Goal: Task Accomplishment & Management: Complete application form

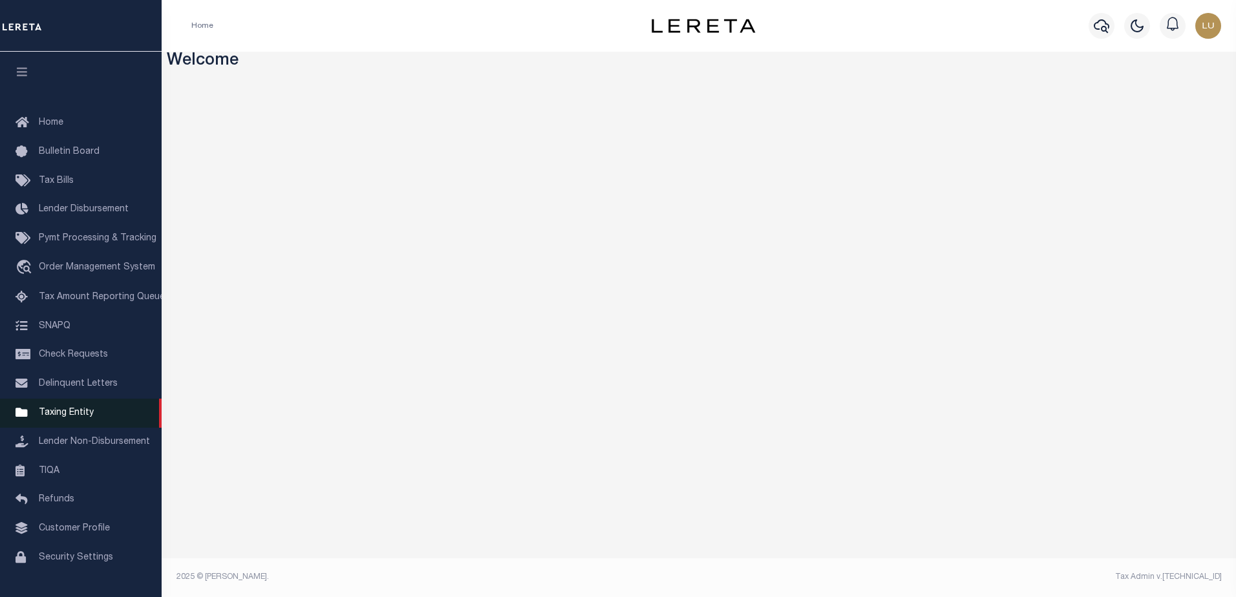
click at [65, 414] on span "Taxing Entity" at bounding box center [66, 413] width 55 height 9
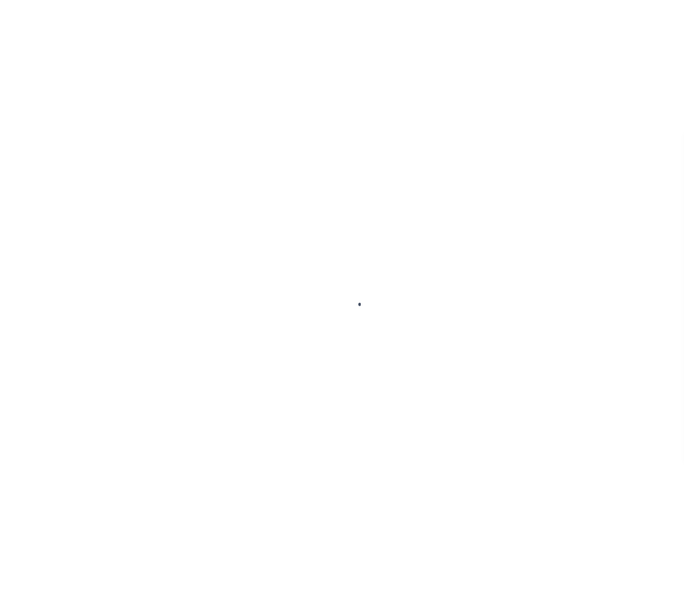
scroll to position [32, 0]
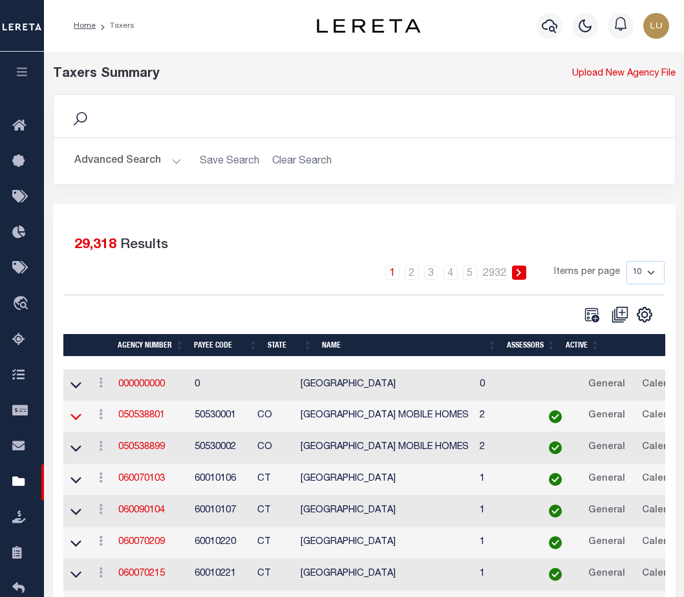
click at [74, 416] on icon at bounding box center [75, 417] width 11 height 14
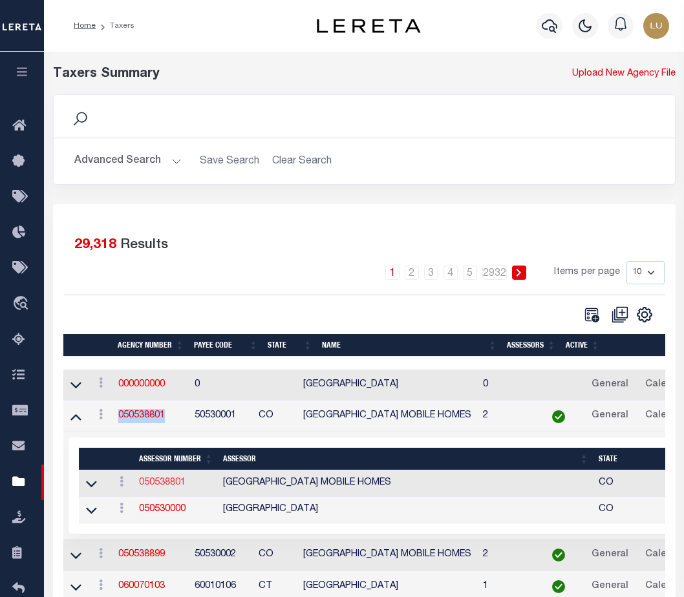
click at [156, 483] on link "050538801" at bounding box center [162, 483] width 47 height 9
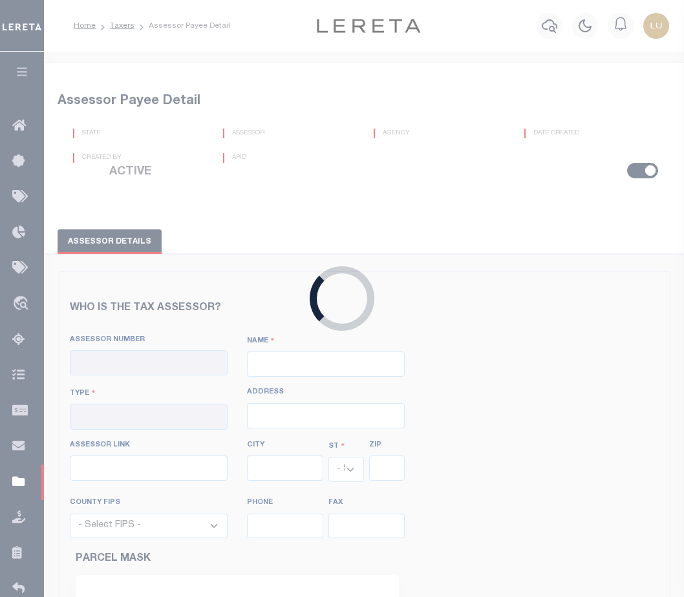
checkbox input "true"
type input "050538801"
type input "RIO GRANDE COUNTY MOBILE HOMES"
type input "92 - Interim Mobile Home"
type input "925 6th Street, Room 103"
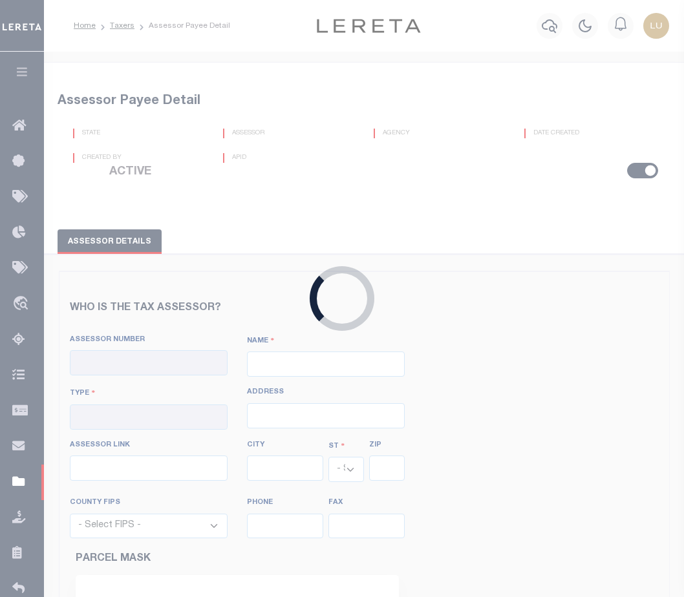
type input "http://www.co.pueblo.co.us/cgi-bin/webatrallbroker.wsc/ackatrrig.p"
type input "Del Norte"
select select "CO"
type input "81132"
select select "8105"
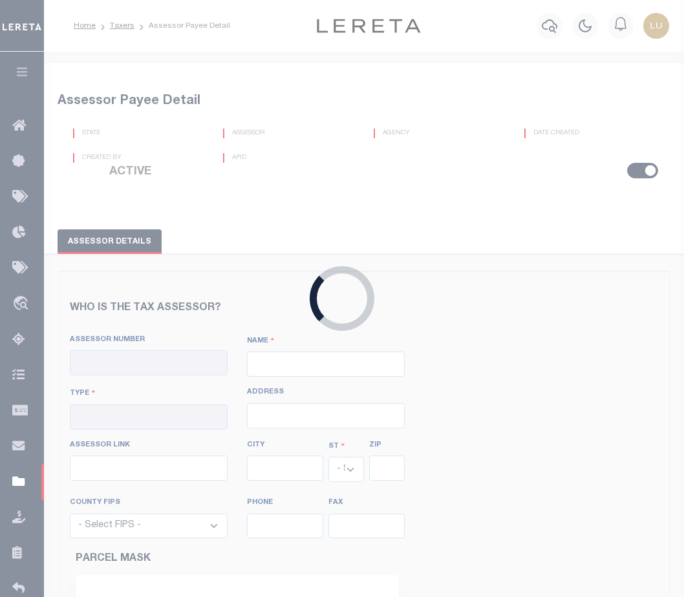
type input "719-657-2747"
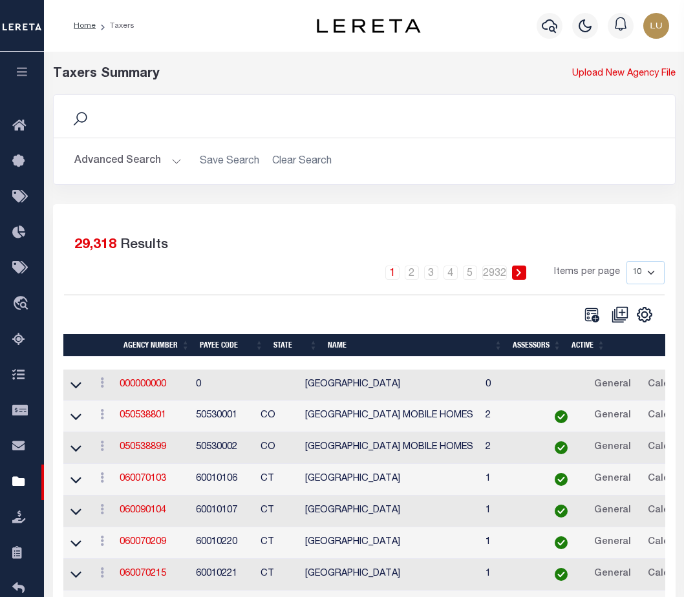
click at [83, 450] on td at bounding box center [76, 449] width 27 height 32
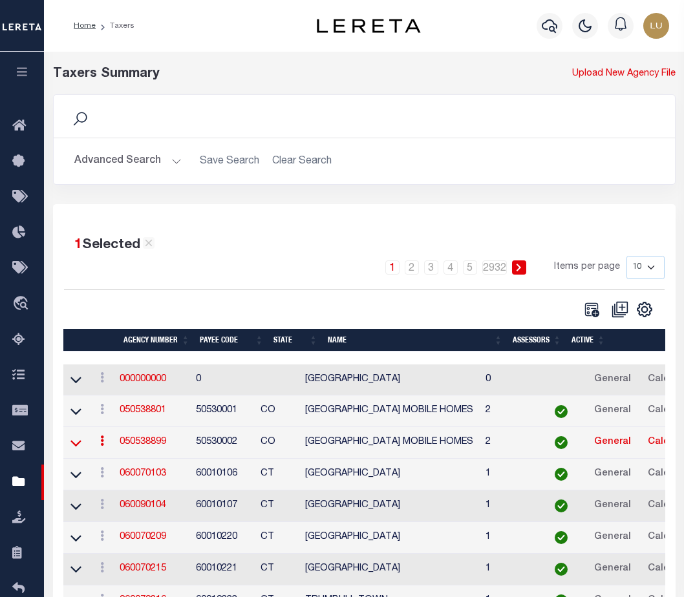
click at [74, 440] on icon at bounding box center [75, 443] width 11 height 14
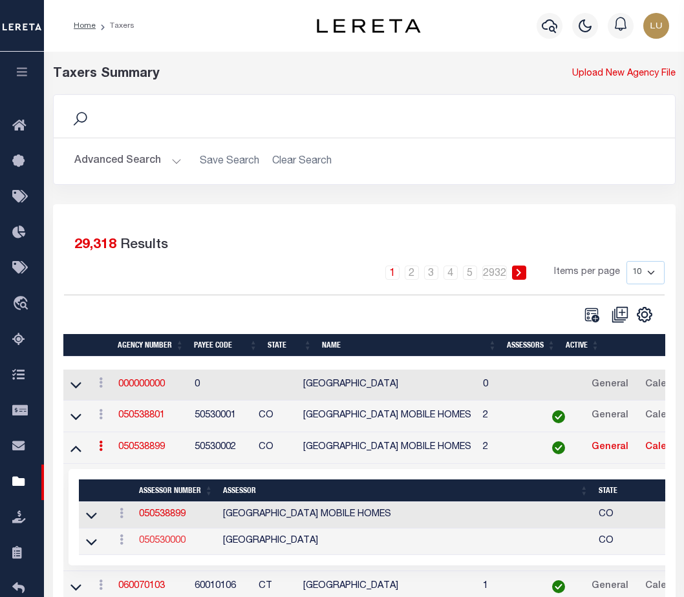
click at [162, 544] on link "050530000" at bounding box center [162, 541] width 47 height 9
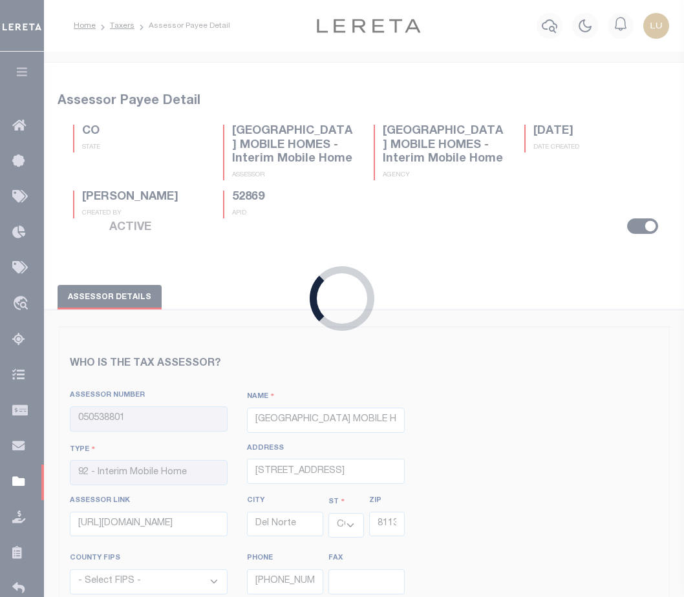
type input "050530000"
type input "RIO GRANDE COUNTY"
type input "00 - County"
select select "8105"
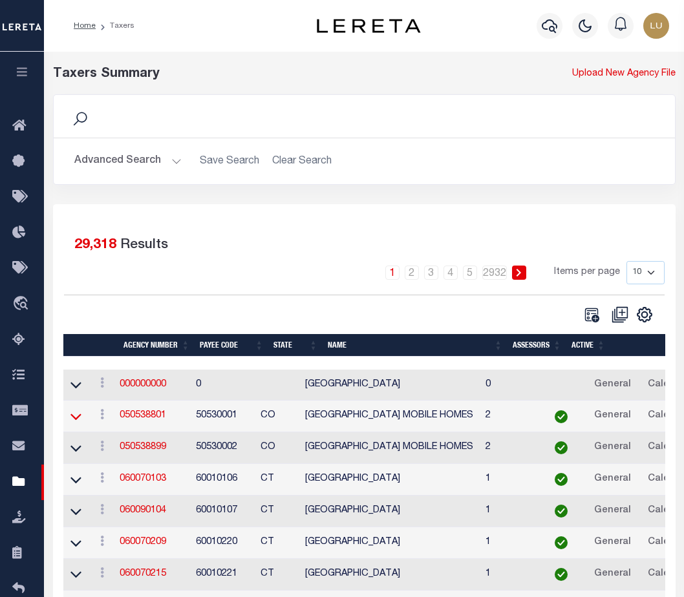
click at [78, 419] on icon at bounding box center [75, 417] width 11 height 14
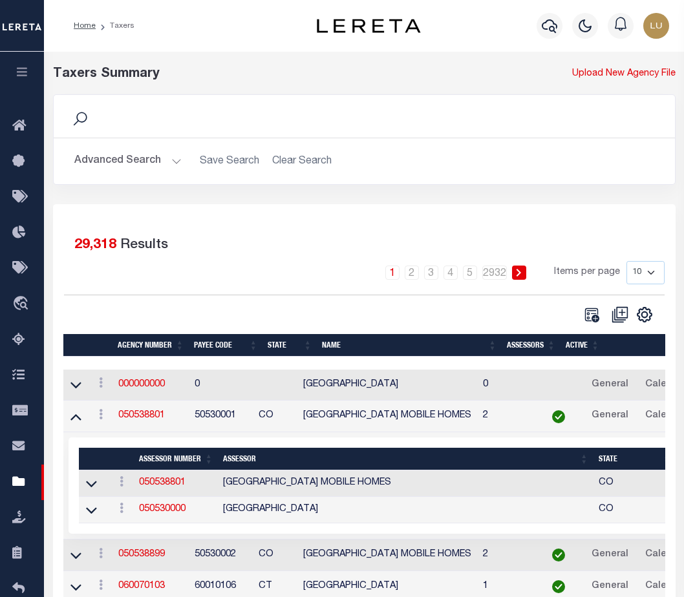
scroll to position [129, 0]
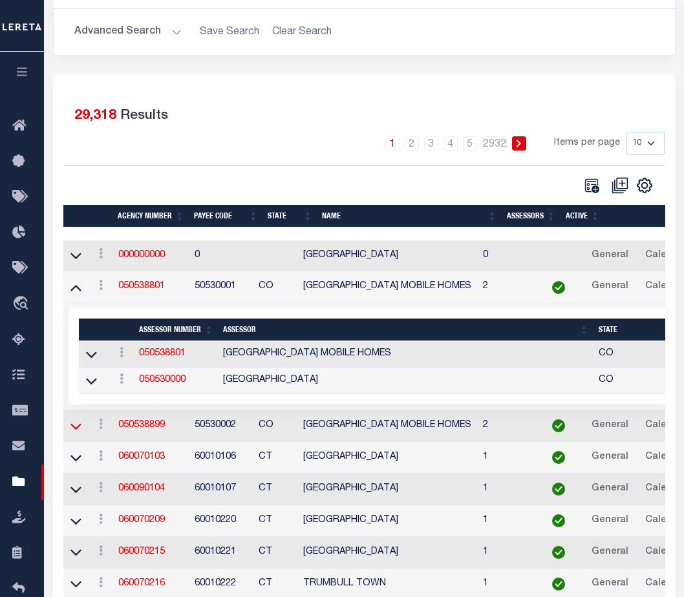
click at [78, 430] on icon at bounding box center [75, 427] width 11 height 6
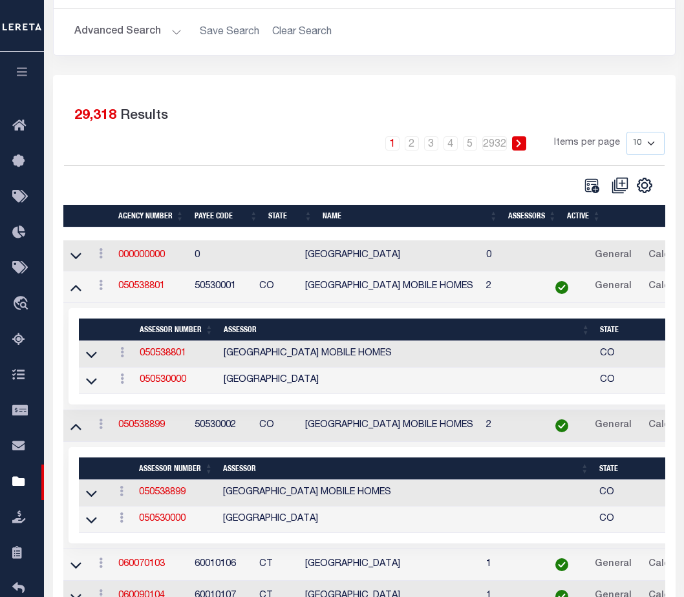
click at [78, 431] on icon at bounding box center [75, 427] width 11 height 6
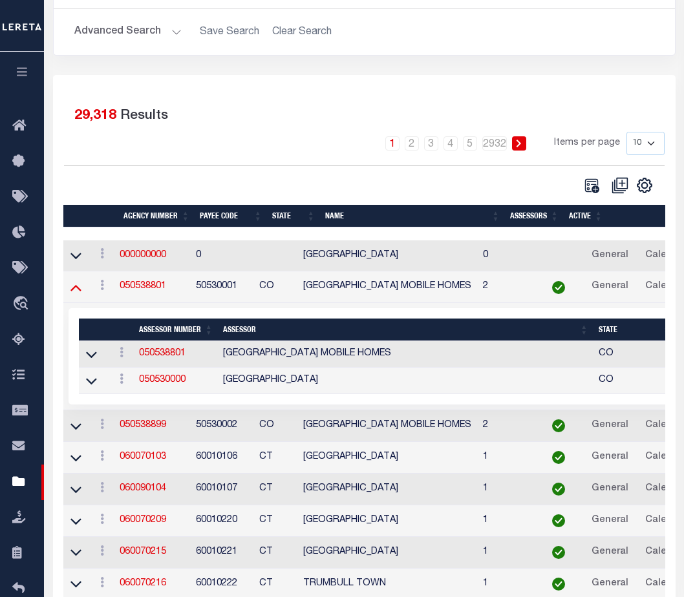
click at [74, 290] on icon at bounding box center [75, 288] width 11 height 6
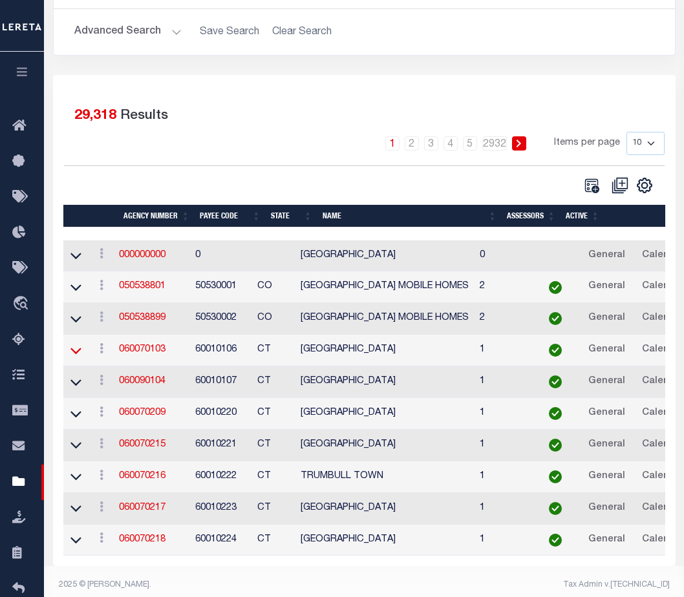
click at [80, 347] on icon at bounding box center [75, 351] width 11 height 14
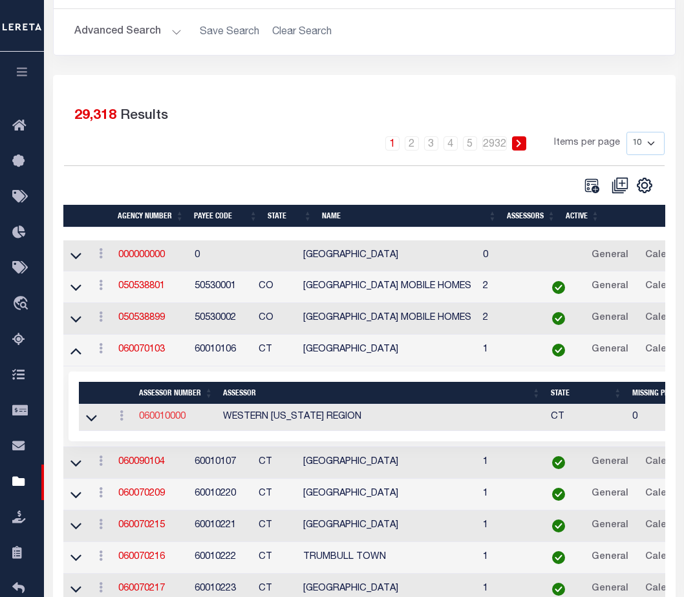
click at [168, 418] on link "060010000" at bounding box center [162, 417] width 47 height 9
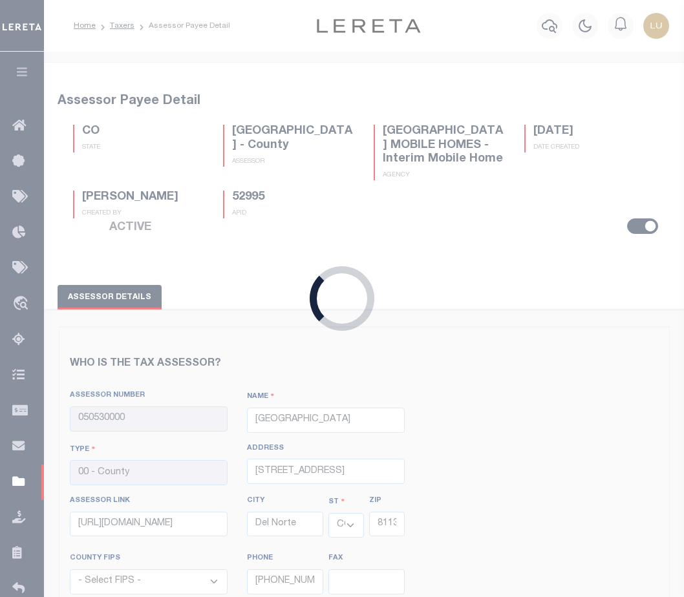
type input "060010000"
type input "WESTERN CONNECTICUT REGION"
select select "CT"
select select "9001"
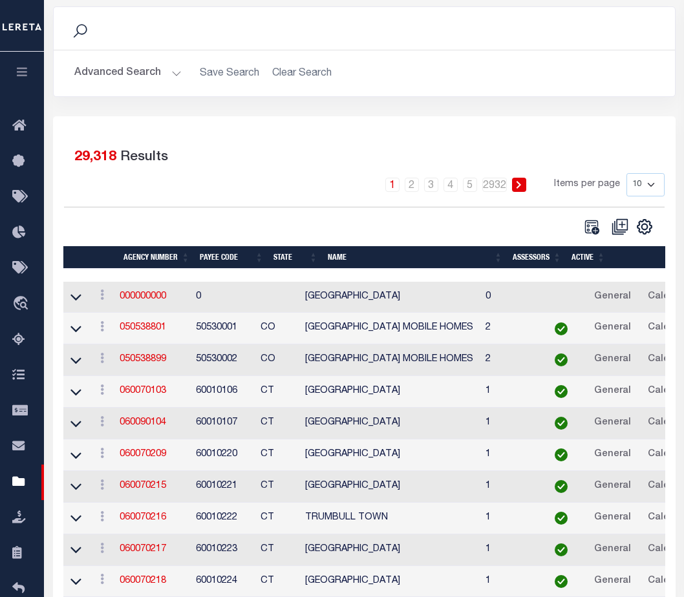
scroll to position [129, 0]
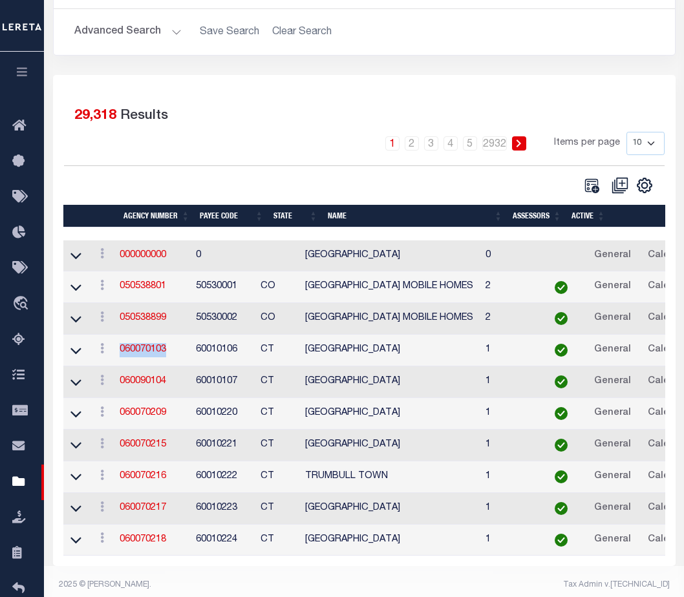
drag, startPoint x: 179, startPoint y: 350, endPoint x: 123, endPoint y: 356, distance: 56.5
click at [123, 356] on td "060070103" at bounding box center [152, 351] width 76 height 32
copy link "060070103"
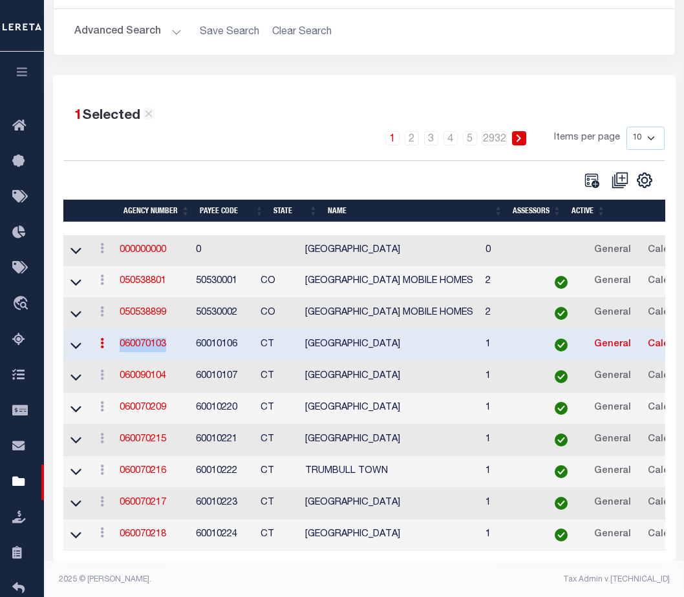
drag, startPoint x: 557, startPoint y: 216, endPoint x: 305, endPoint y: 129, distance: 266.7
click at [305, 129] on div "1 2 3 4 5 … 2932 Items per page 10 25 50 100" at bounding box center [364, 144] width 601 height 34
